Goal: Navigation & Orientation: Find specific page/section

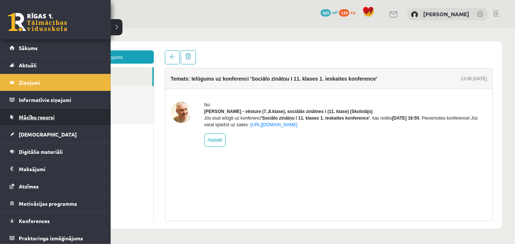
click at [37, 119] on link "Mācību resursi" at bounding box center [56, 117] width 92 height 17
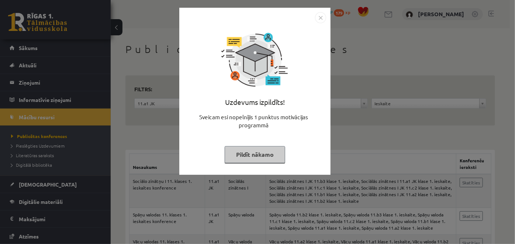
click at [258, 156] on button "Pildīt nākamo" at bounding box center [255, 154] width 60 height 17
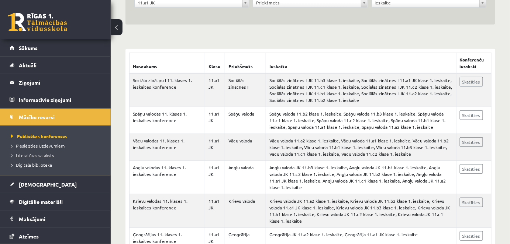
scroll to position [103, 0]
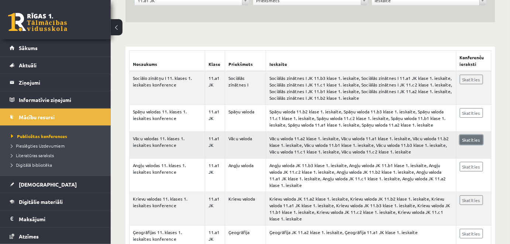
click at [467, 140] on link "Skatīties" at bounding box center [470, 140] width 23 height 10
click at [34, 186] on span "[DEMOGRAPHIC_DATA]" at bounding box center [48, 184] width 58 height 7
